Goal: Task Accomplishment & Management: Complete application form

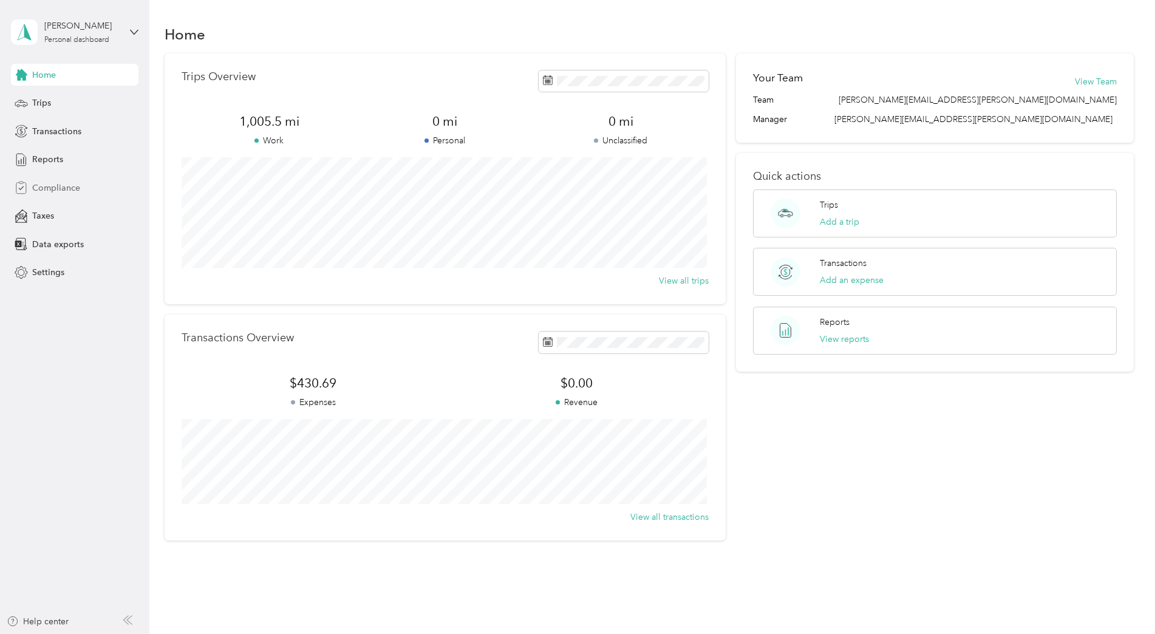
click at [50, 189] on span "Compliance" at bounding box center [56, 188] width 48 height 13
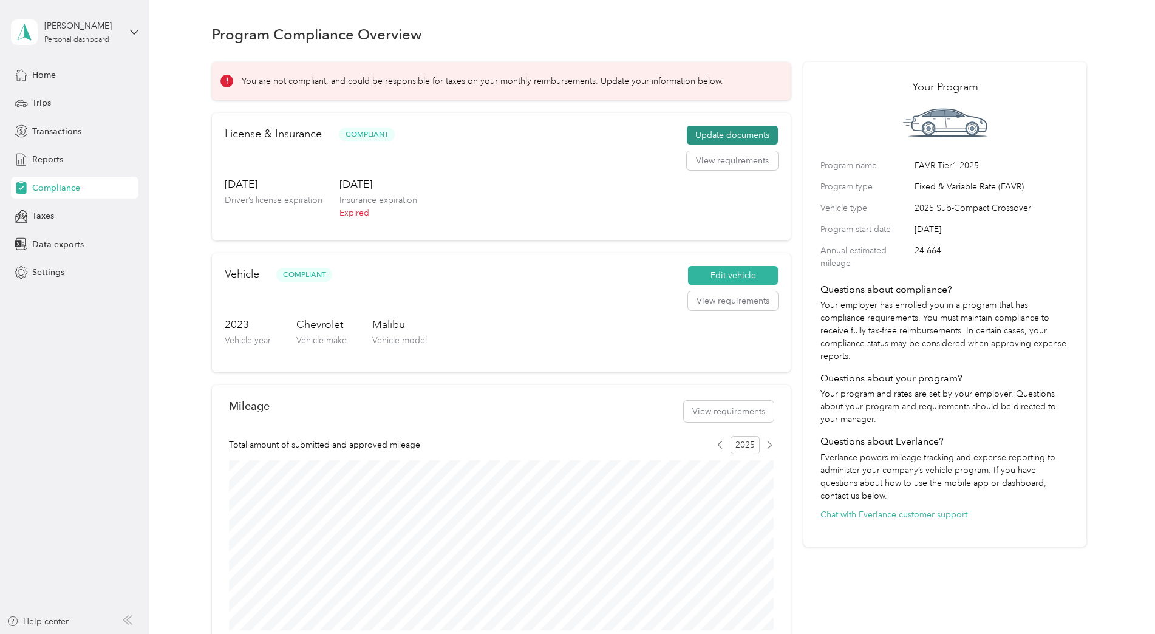
click at [735, 137] on button "Update documents" at bounding box center [732, 135] width 91 height 19
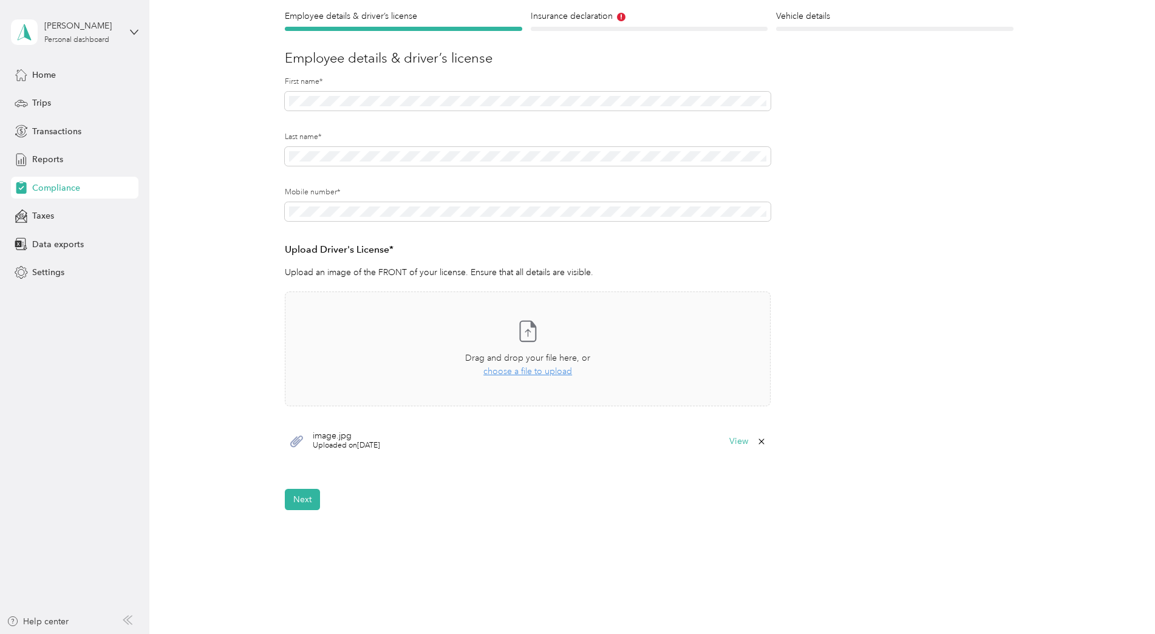
scroll to position [121, 0]
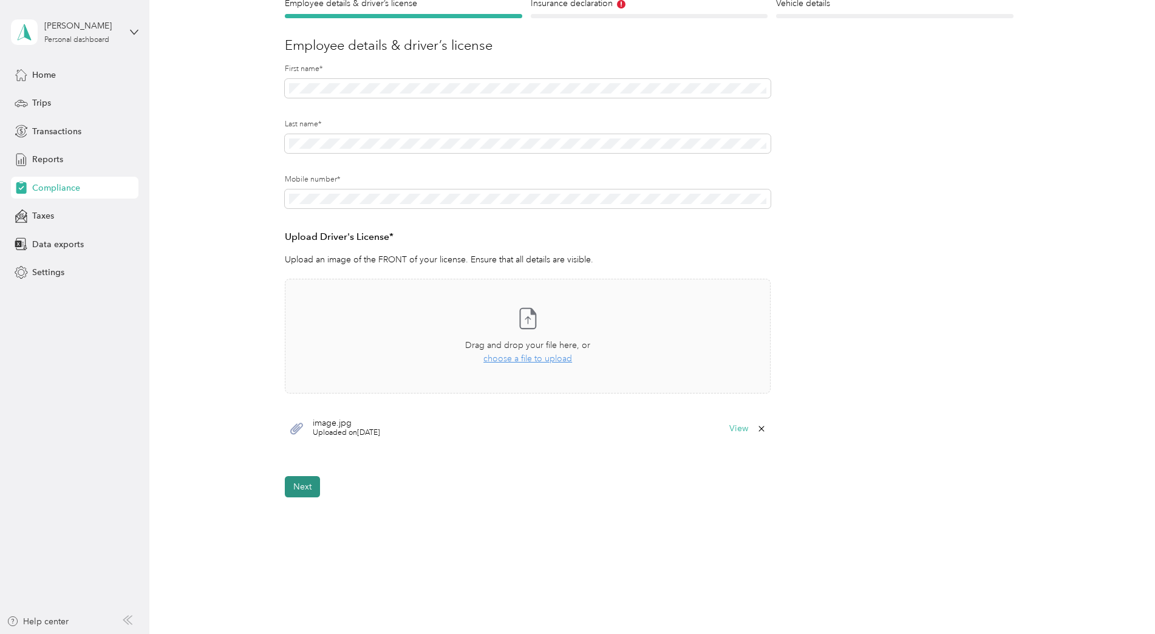
click at [306, 483] on button "Next" at bounding box center [302, 486] width 35 height 21
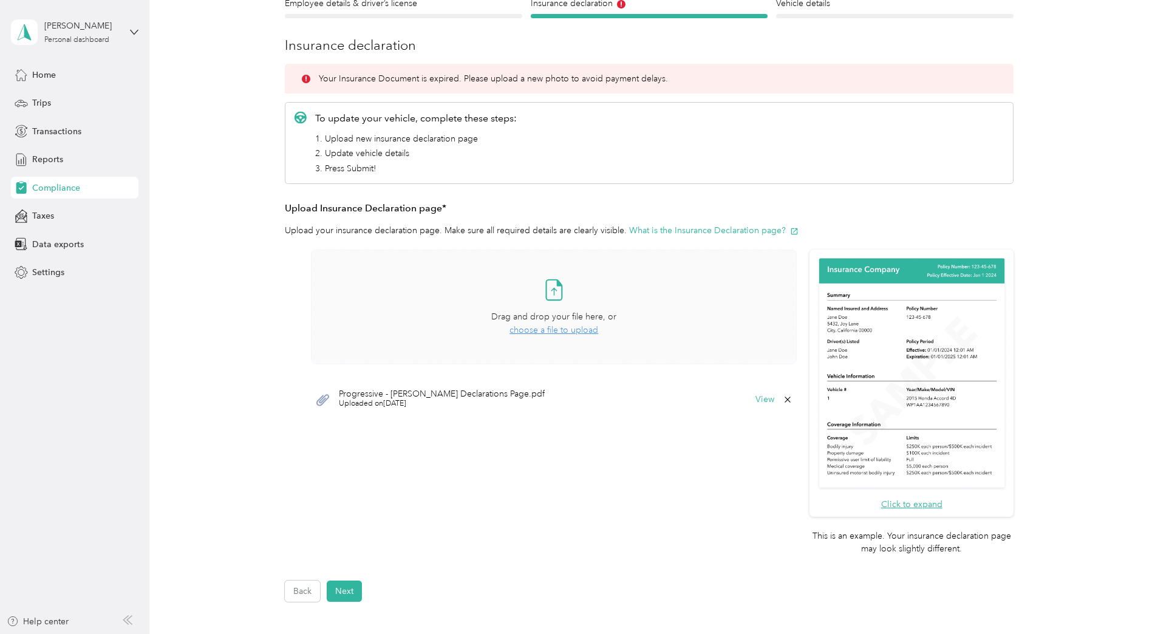
click at [564, 331] on span "choose a file to upload" at bounding box center [553, 330] width 89 height 10
click at [343, 597] on button "Next" at bounding box center [344, 590] width 35 height 21
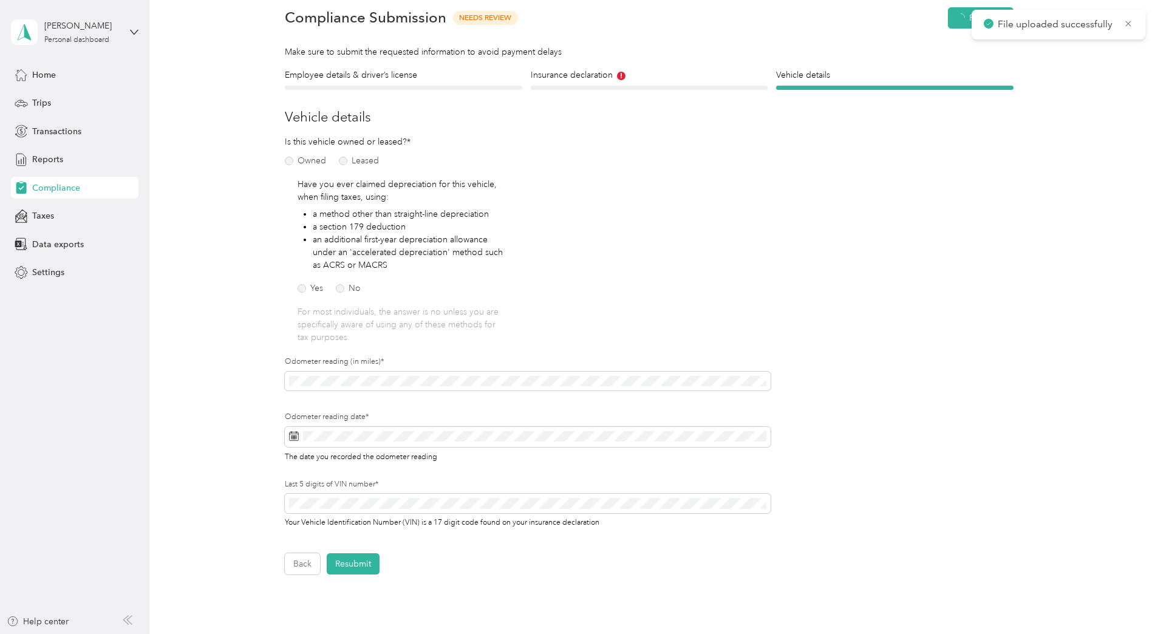
scroll to position [15, 0]
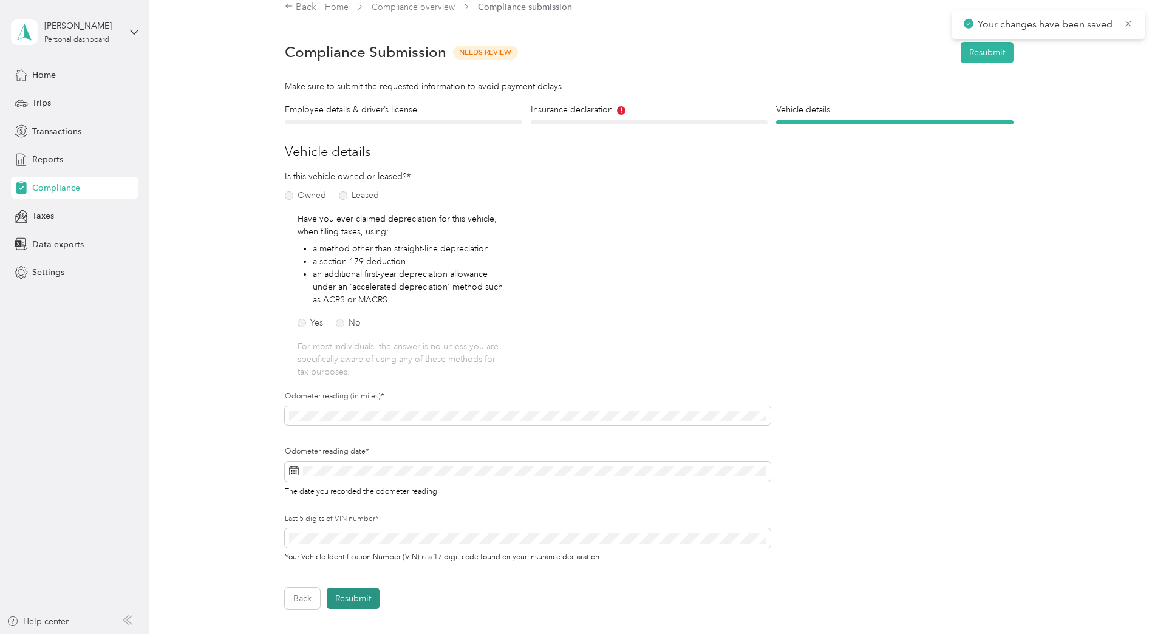
click at [362, 597] on button "Resubmit" at bounding box center [353, 598] width 53 height 21
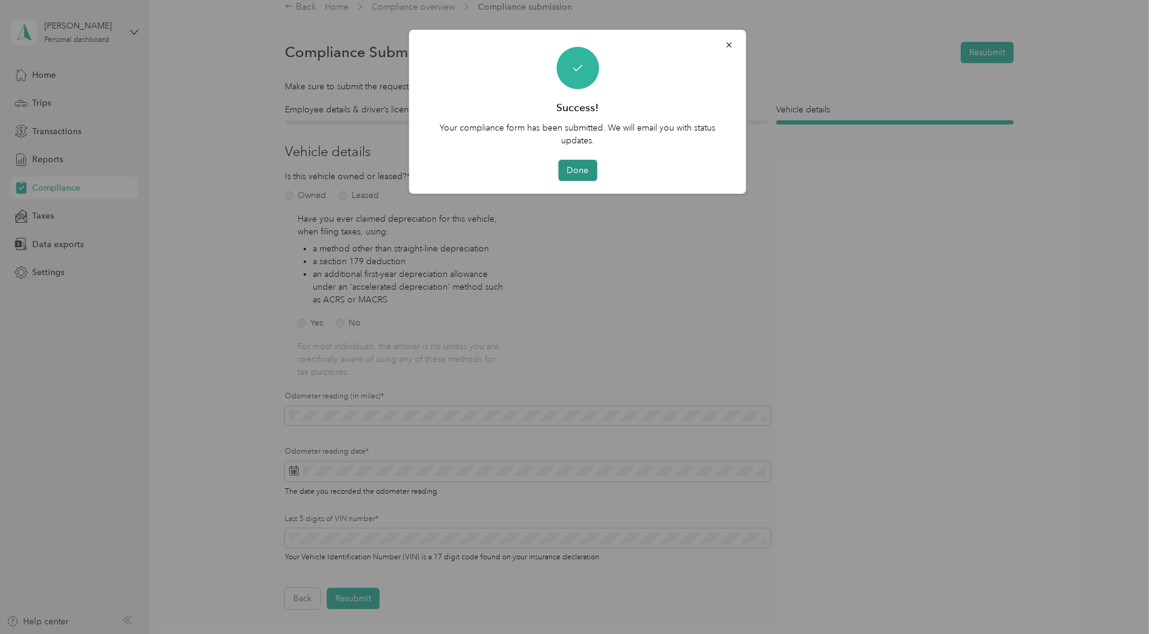
click at [574, 169] on button "Done" at bounding box center [577, 170] width 39 height 21
